Goal: Navigation & Orientation: Find specific page/section

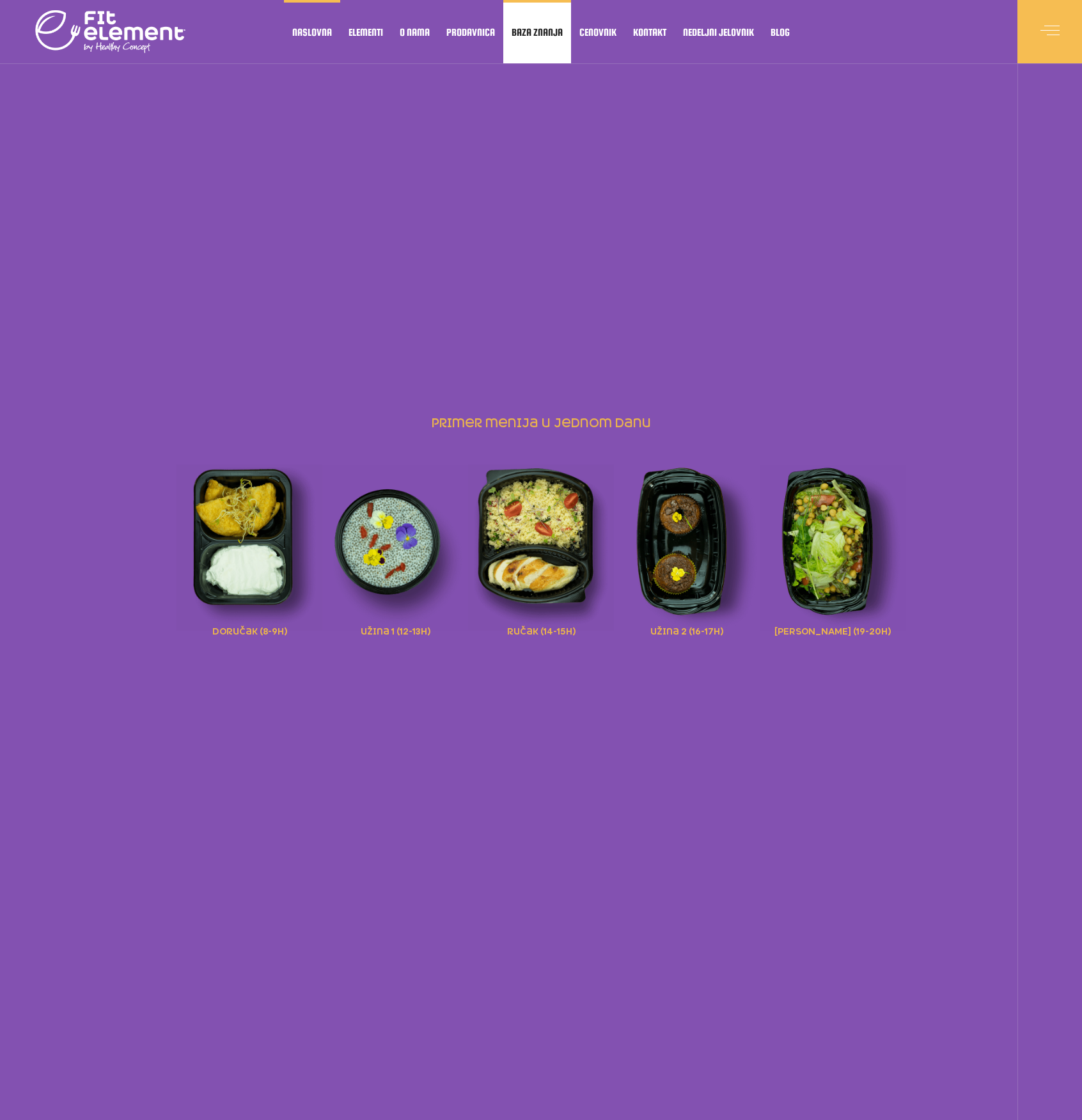
drag, startPoint x: 544, startPoint y: 543, endPoint x: 540, endPoint y: 6, distance: 537.0
click at [523, 29] on span "Baza znanja" at bounding box center [537, 32] width 51 height 6
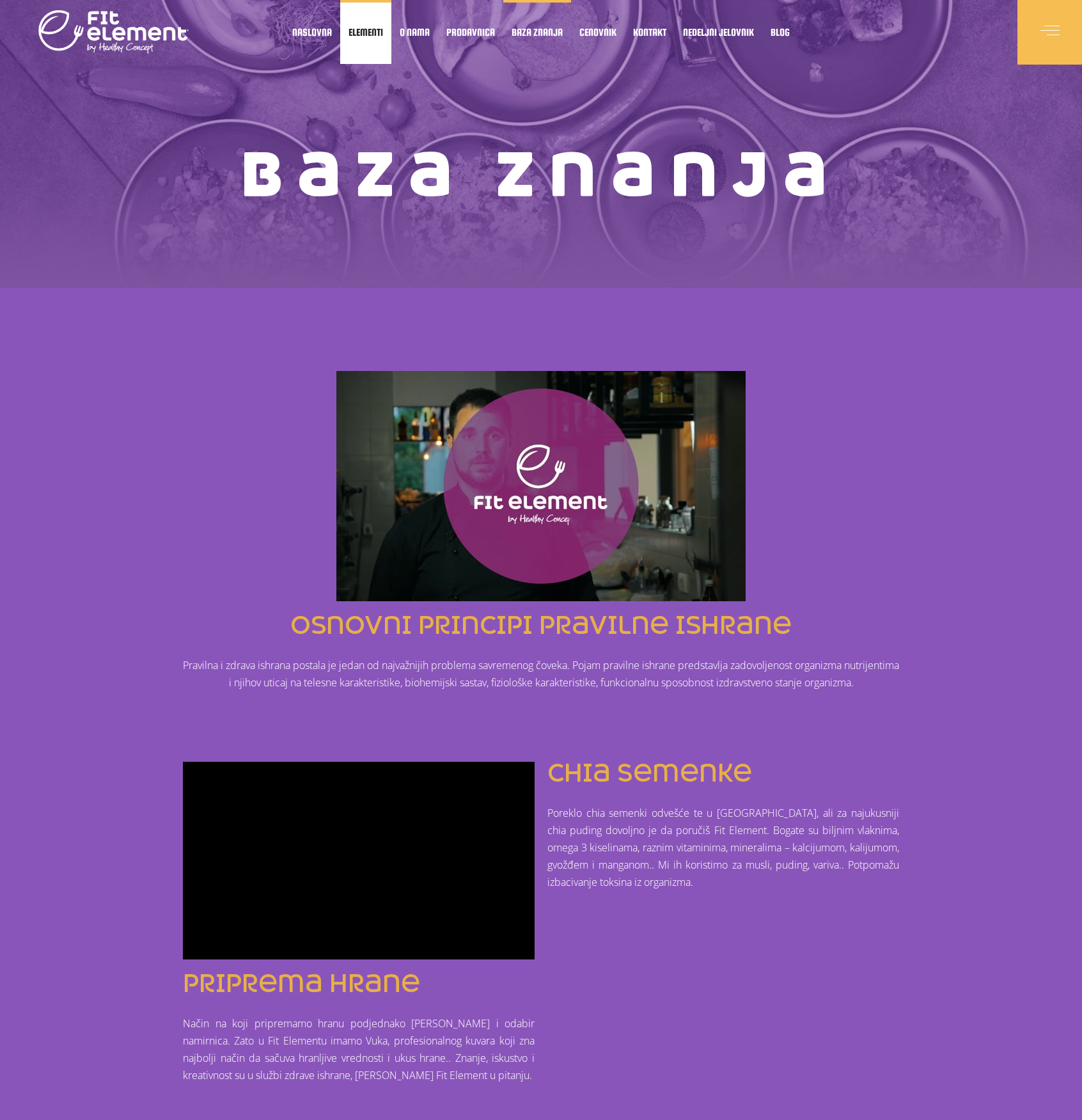
drag, startPoint x: 242, startPoint y: 280, endPoint x: 379, endPoint y: 7, distance: 305.4
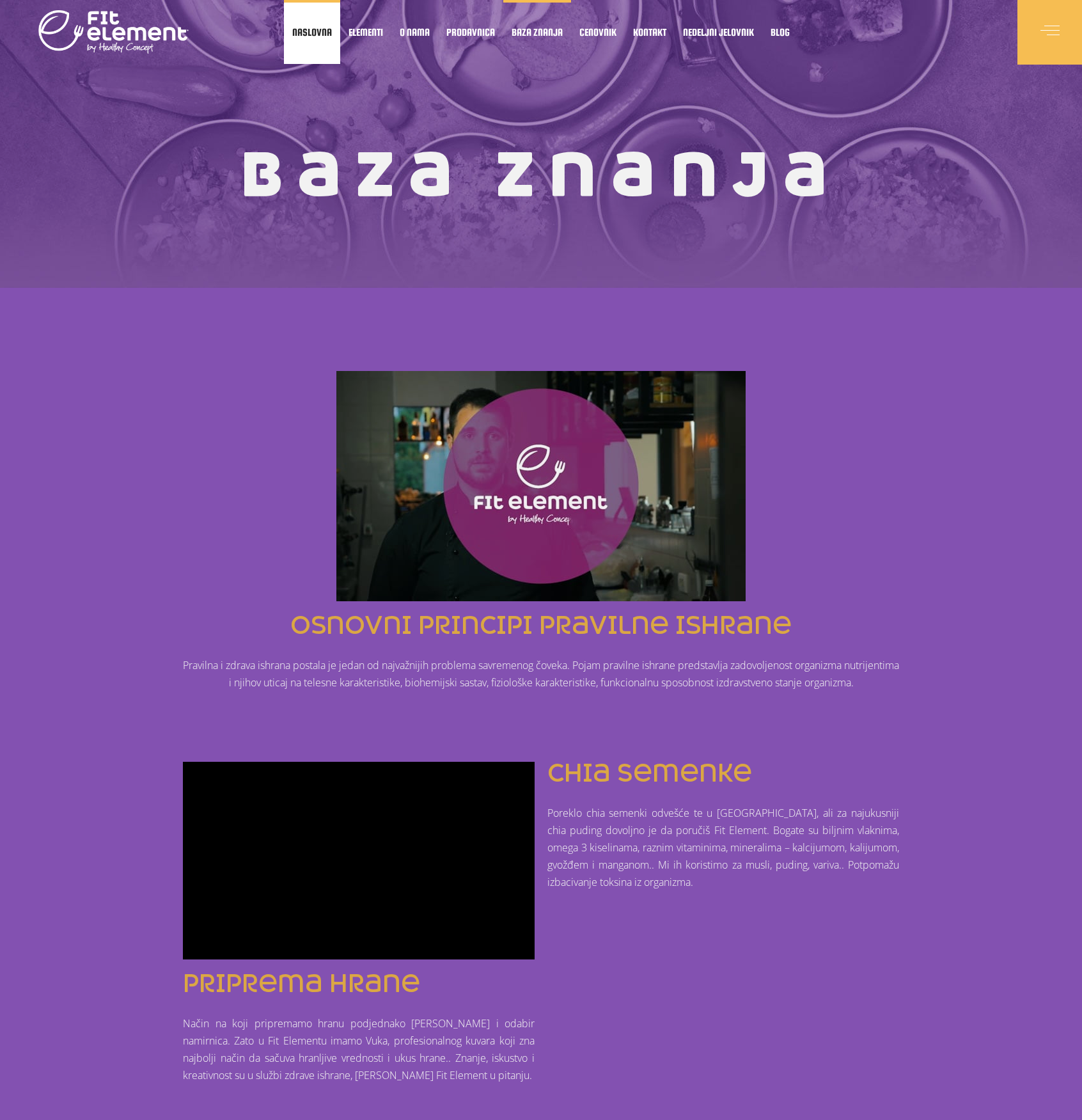
click at [314, 38] on link "Naslovna" at bounding box center [311, 32] width 57 height 64
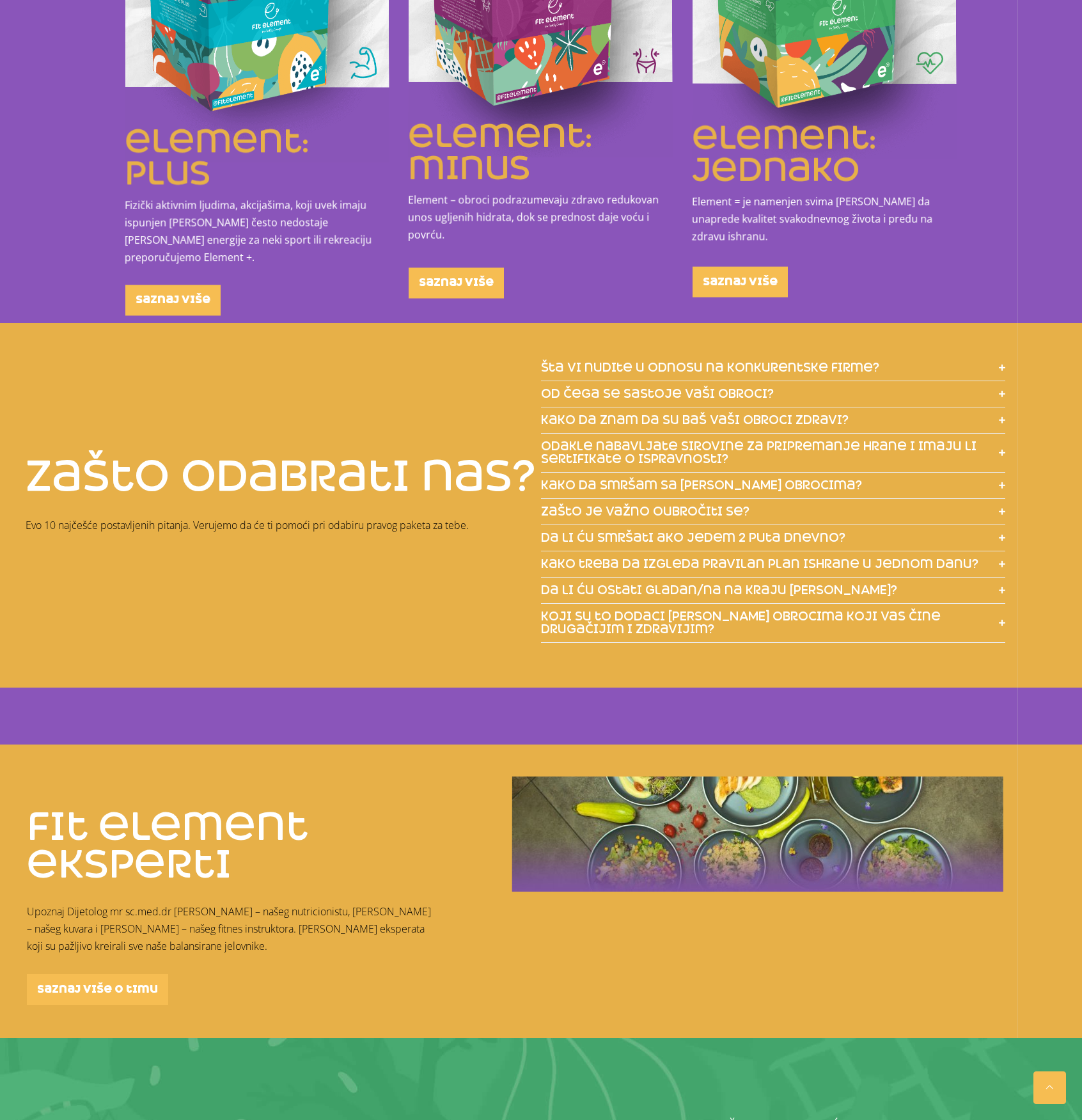
scroll to position [2968, 0]
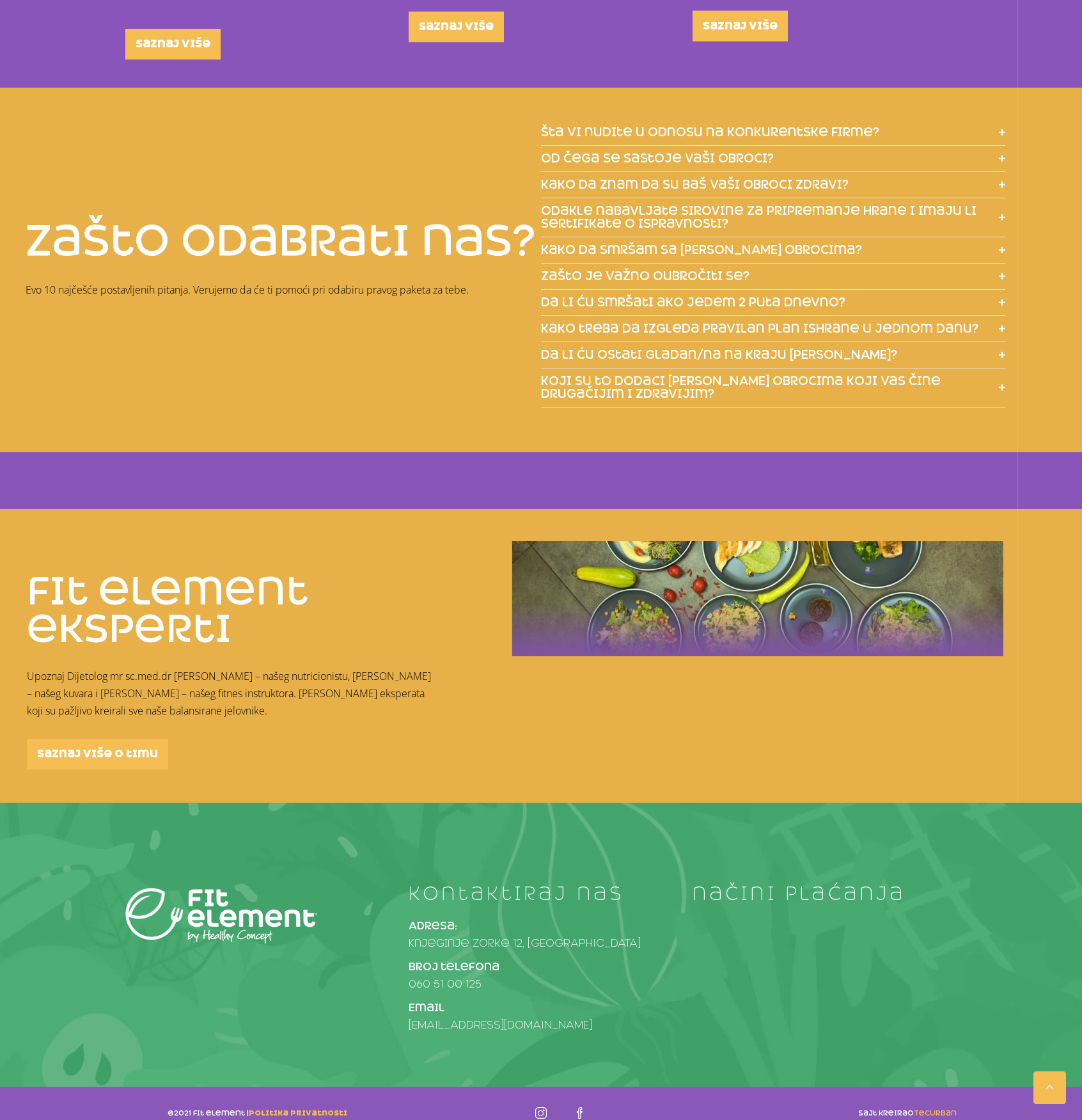
drag, startPoint x: 637, startPoint y: 239, endPoint x: 541, endPoint y: 381, distance: 171.4
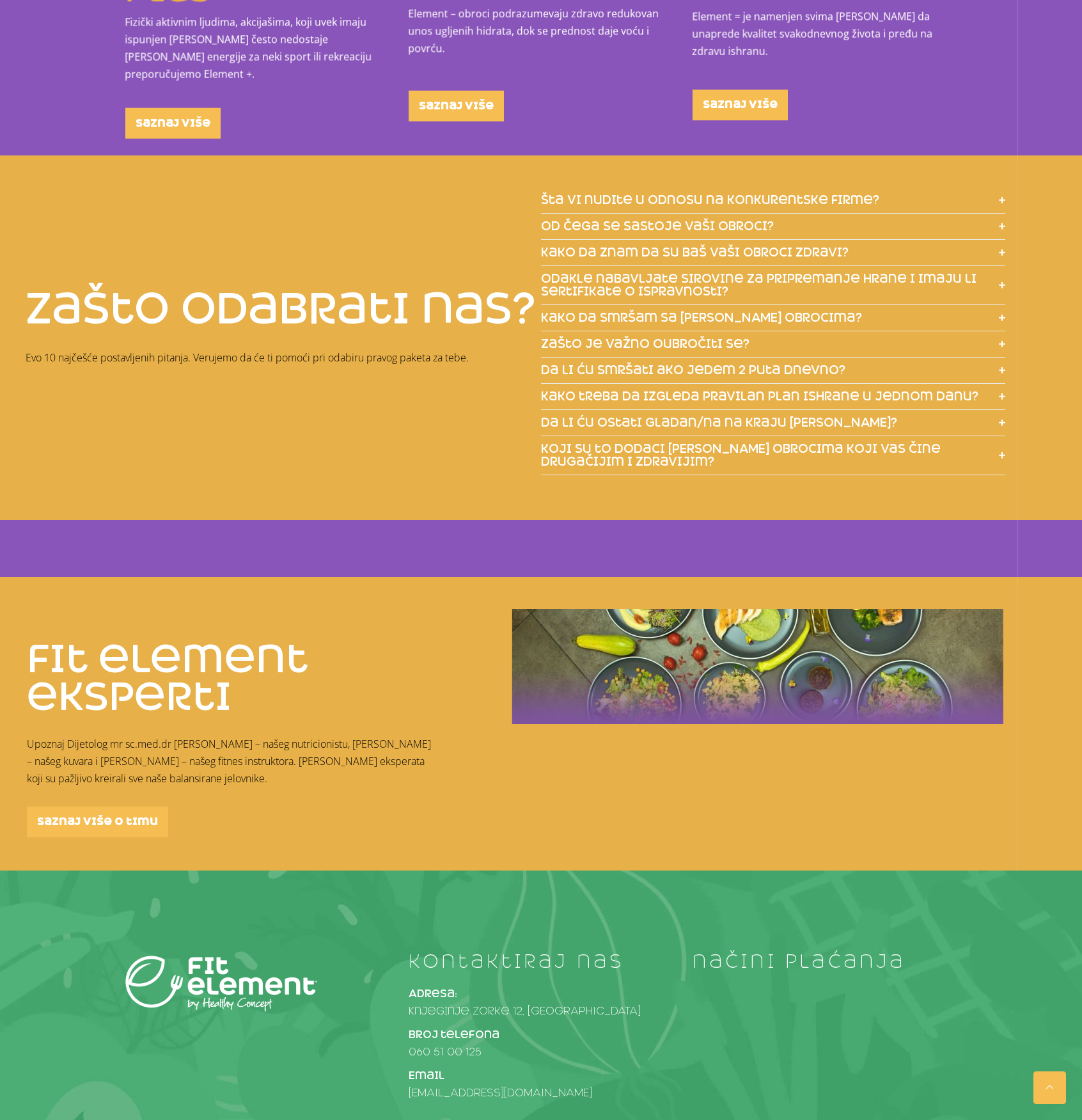
scroll to position [0, 0]
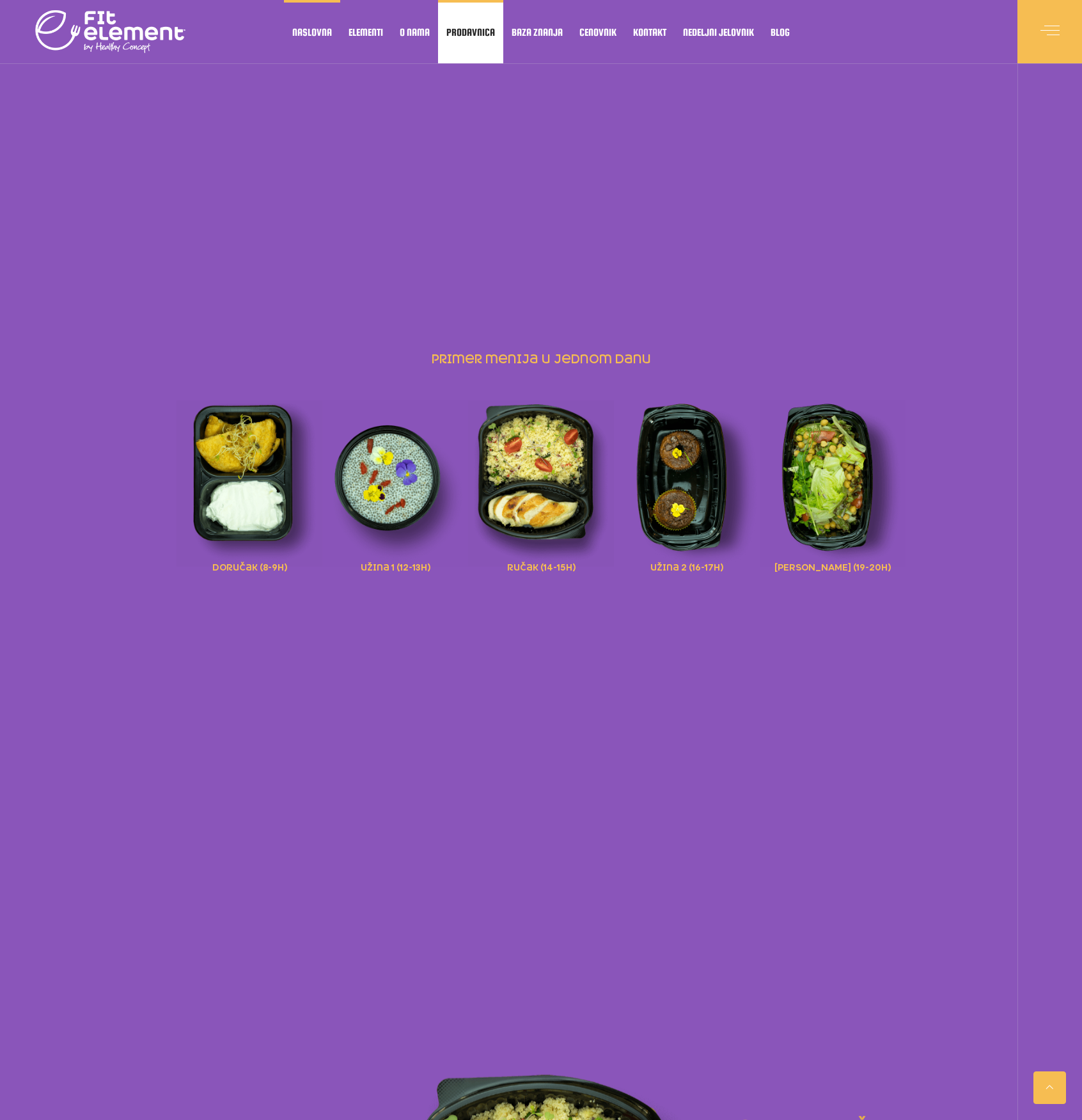
drag, startPoint x: 577, startPoint y: 861, endPoint x: 461, endPoint y: 28, distance: 841.0
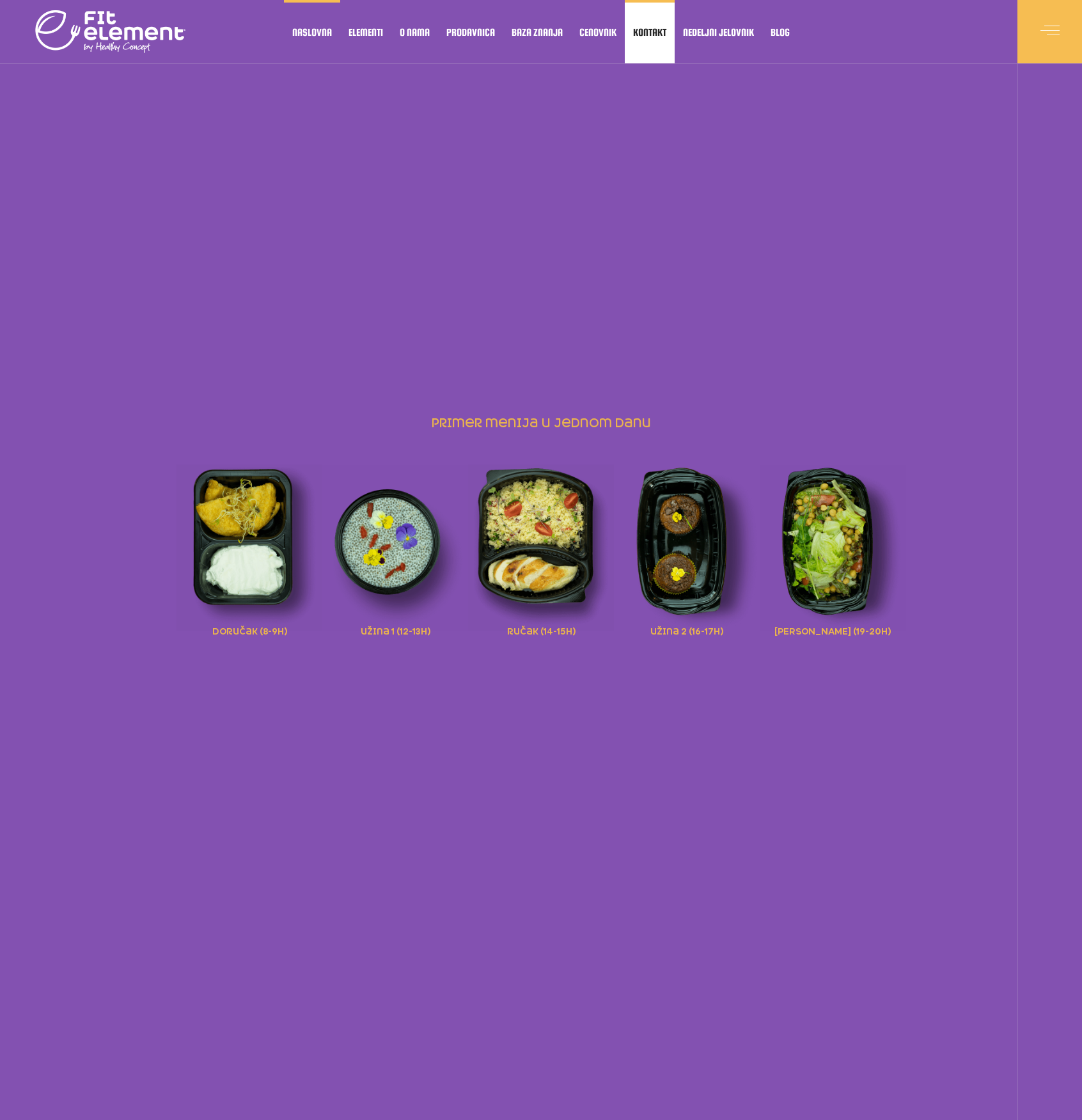
click at [661, 40] on link "Kontakt" at bounding box center [649, 32] width 50 height 63
